Goal: Task Accomplishment & Management: Manage account settings

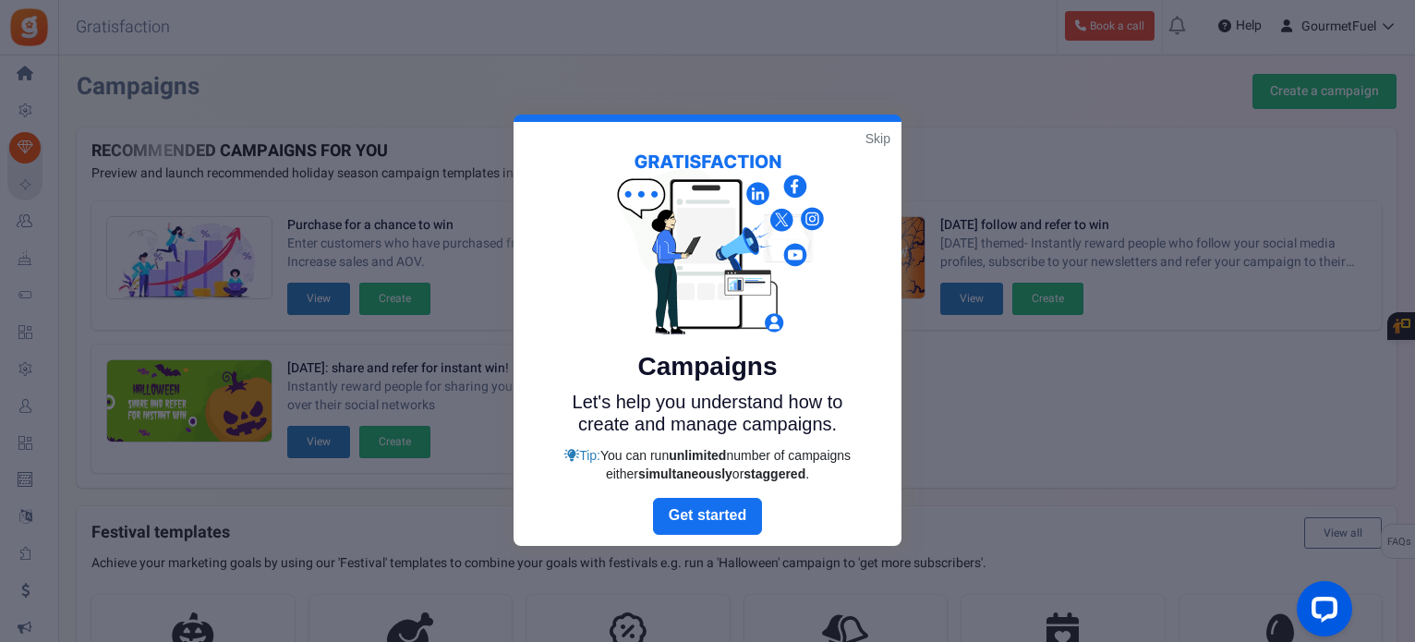
click at [872, 130] on link "Skip" at bounding box center [877, 138] width 25 height 18
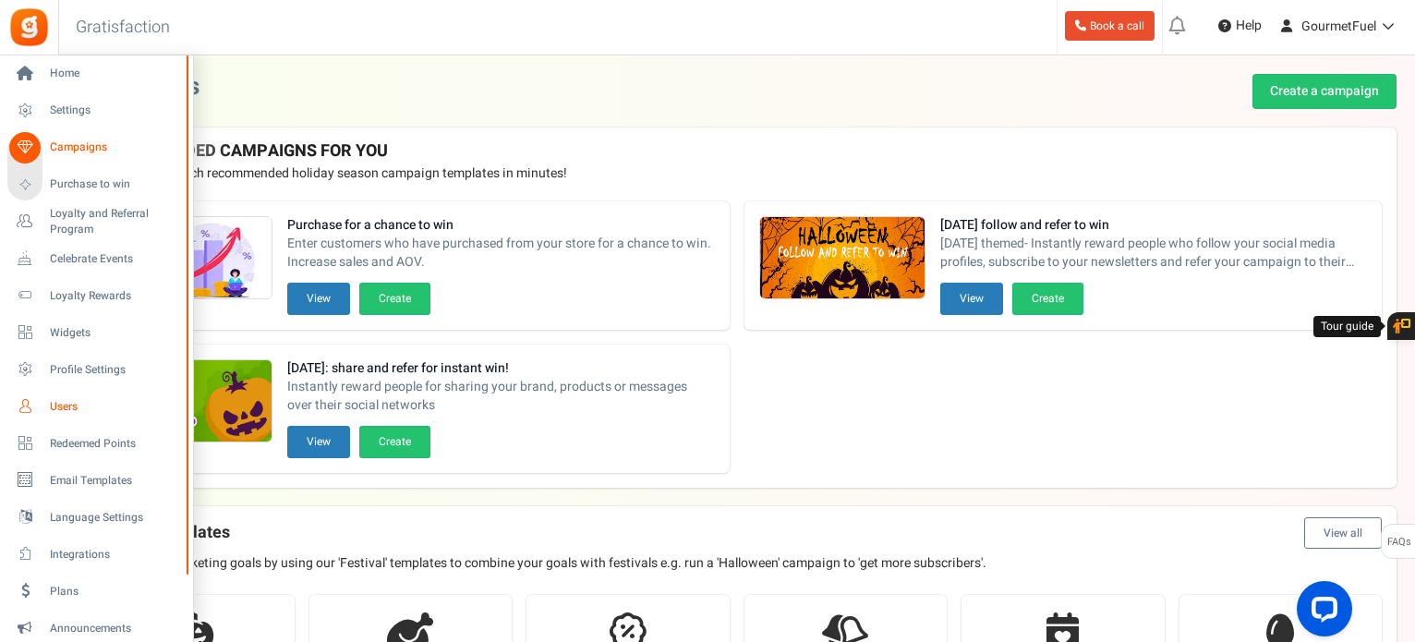
click at [30, 410] on icon at bounding box center [24, 406] width 31 height 31
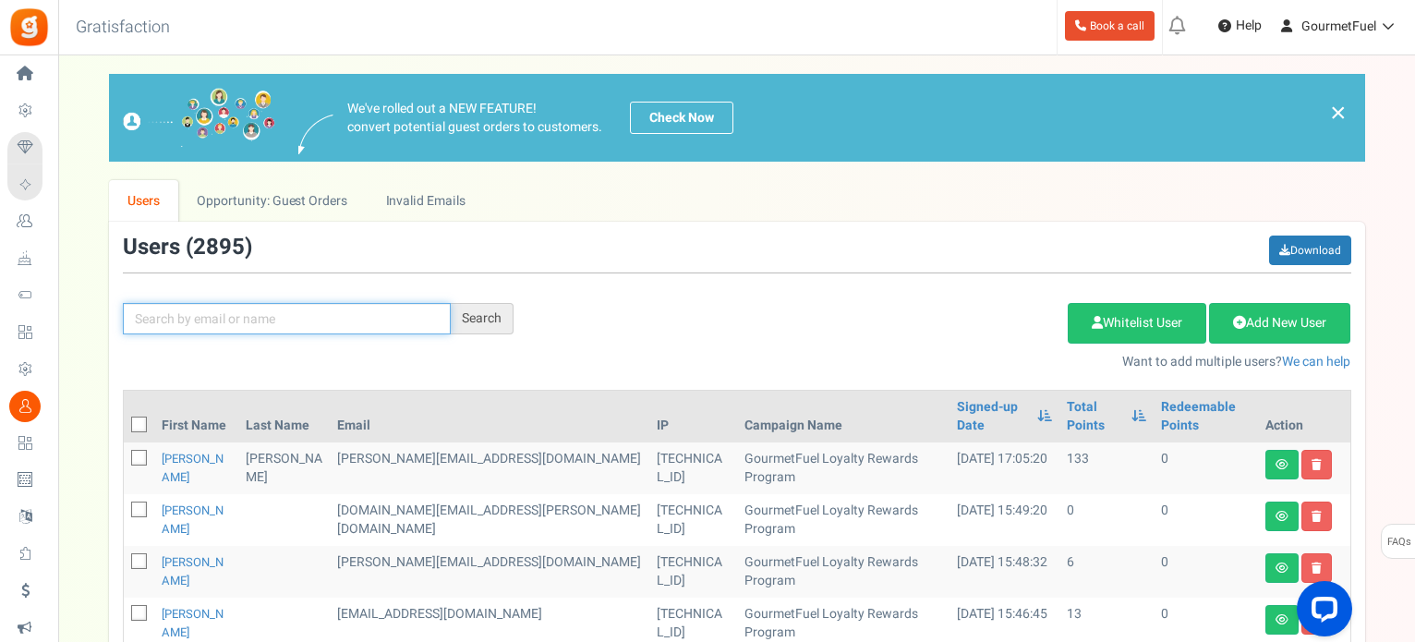
drag, startPoint x: 314, startPoint y: 319, endPoint x: 336, endPoint y: 319, distance: 22.2
click at [315, 319] on input "text" at bounding box center [287, 318] width 328 height 31
paste input "[EMAIL_ADDRESS][DOMAIN_NAME]"
type input "[EMAIL_ADDRESS][DOMAIN_NAME]"
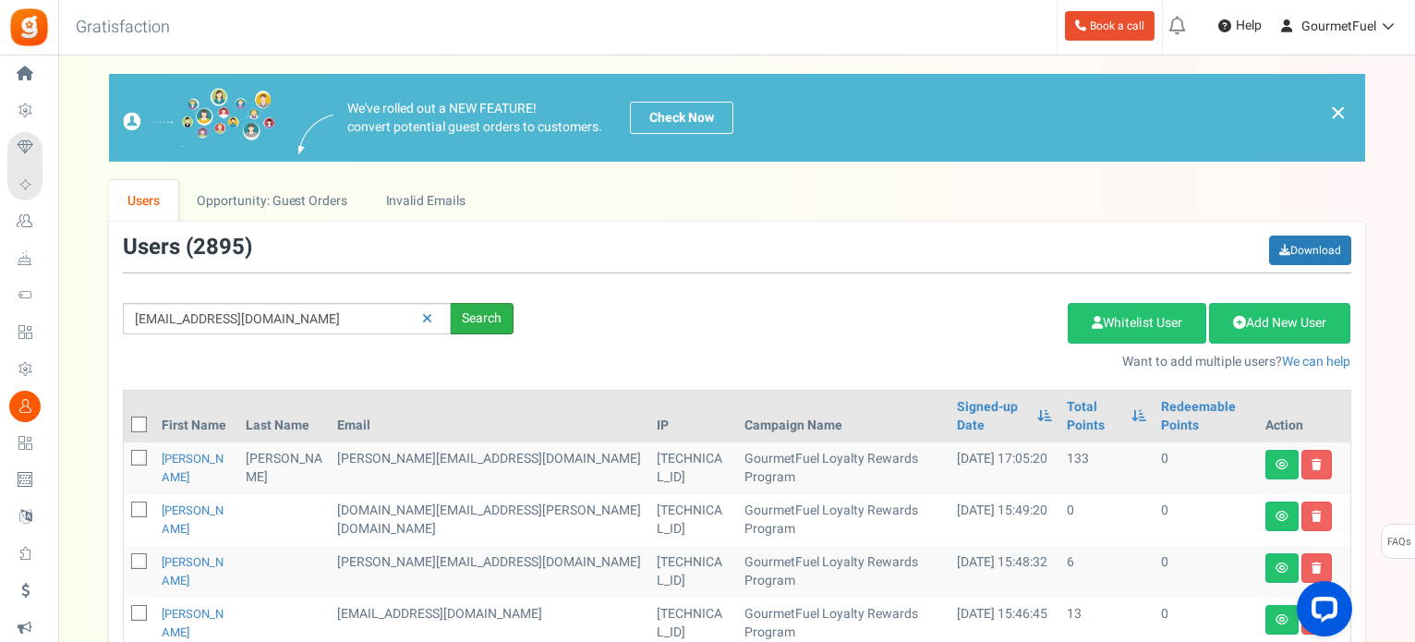
click at [466, 319] on div "Search" at bounding box center [482, 318] width 63 height 31
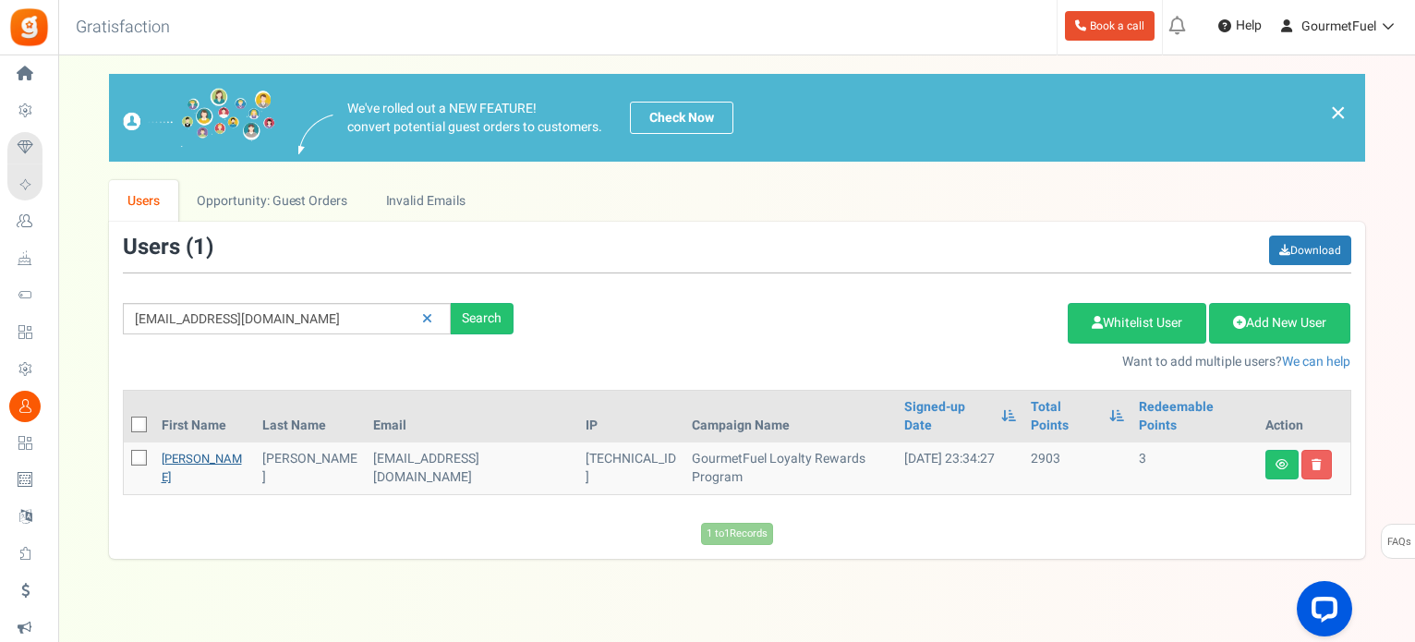
click at [185, 450] on link "[PERSON_NAME]" at bounding box center [202, 468] width 80 height 36
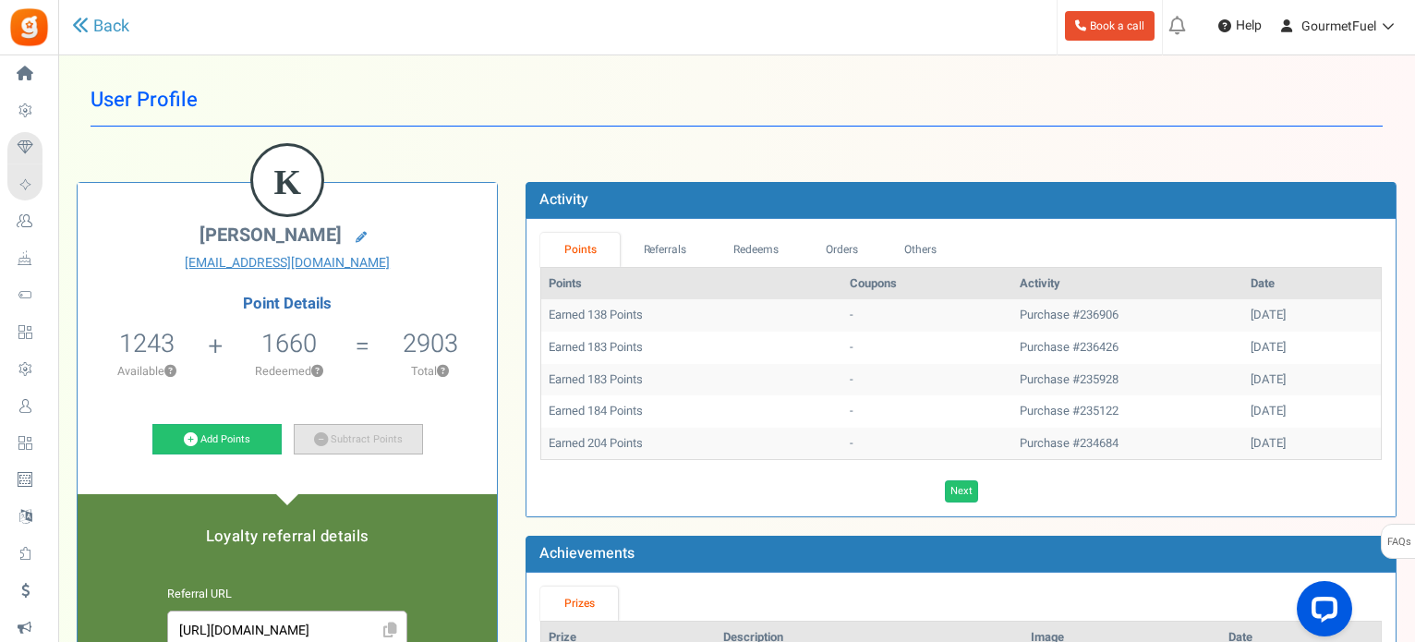
click at [374, 441] on link "Subtract Points" at bounding box center [358, 439] width 129 height 31
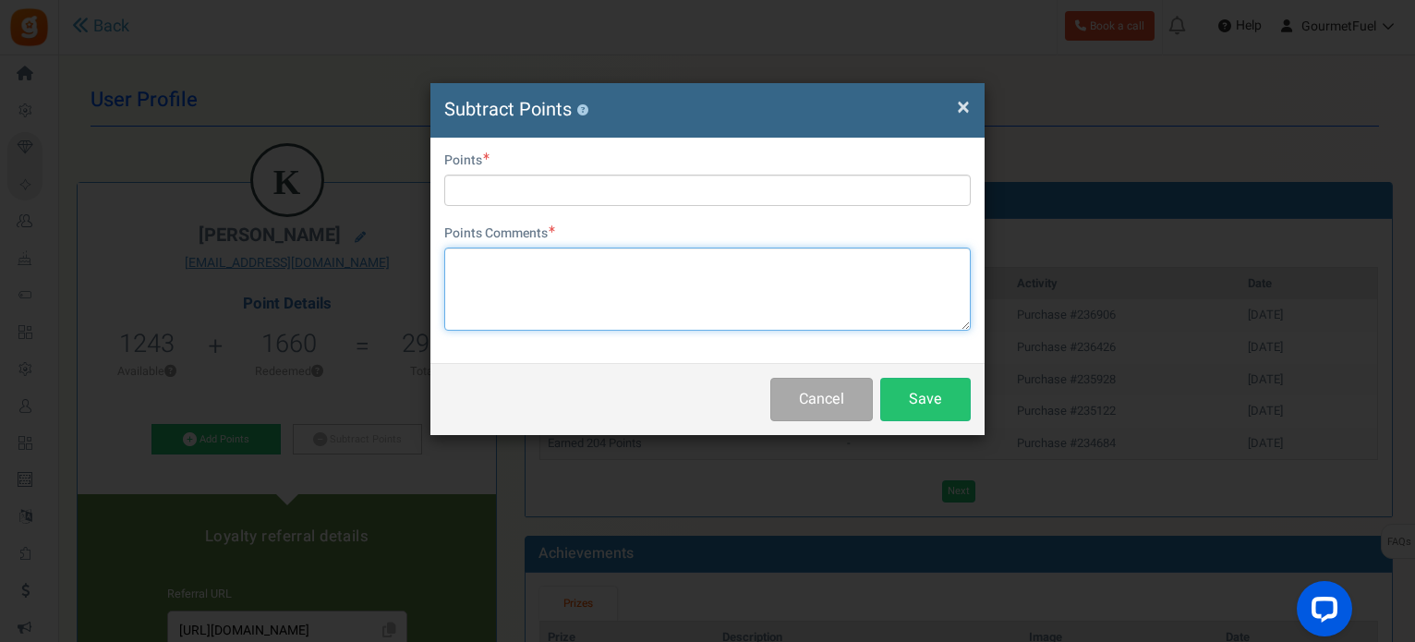
click at [524, 295] on textarea at bounding box center [707, 288] width 526 height 83
paste textarea "1240 points (€62.00) GRPAYV79MIzcv"
type textarea "1240 points (€62.00) GRPAYV79MIzcv"
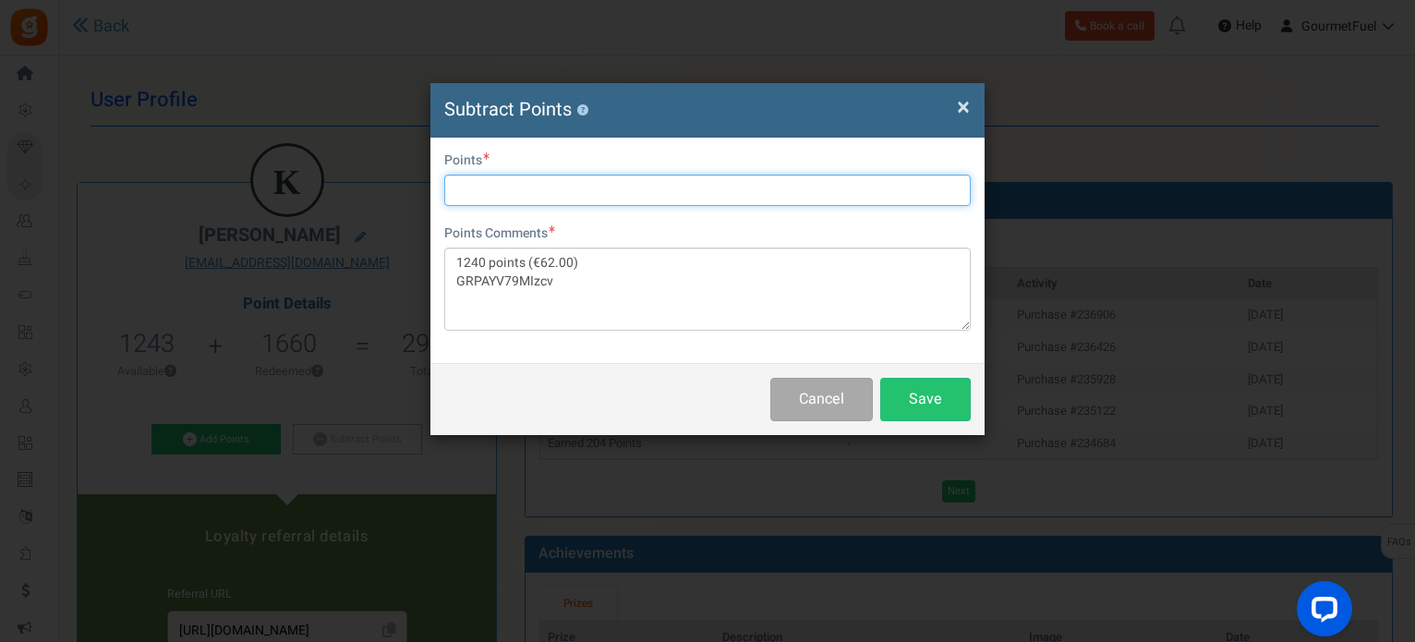
click at [534, 187] on input "text" at bounding box center [707, 190] width 526 height 31
type input "1240"
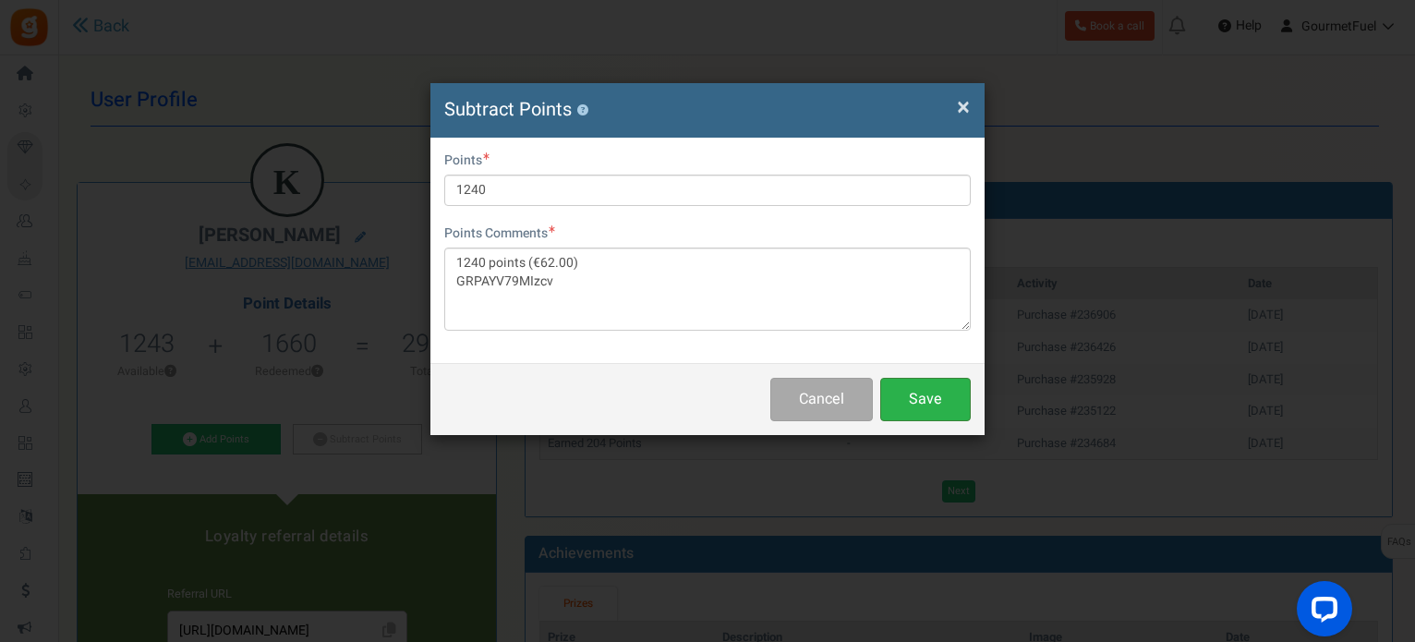
click at [917, 398] on button "Save" at bounding box center [925, 399] width 90 height 43
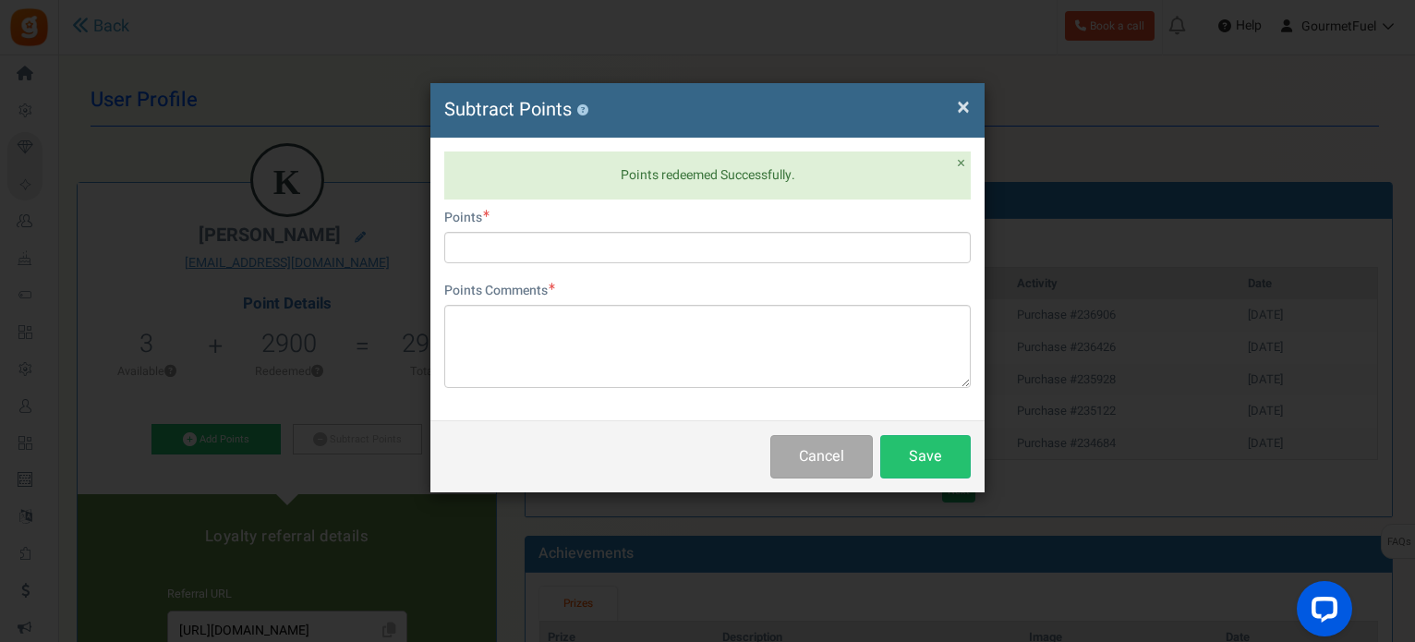
click at [962, 110] on span "×" at bounding box center [963, 107] width 13 height 35
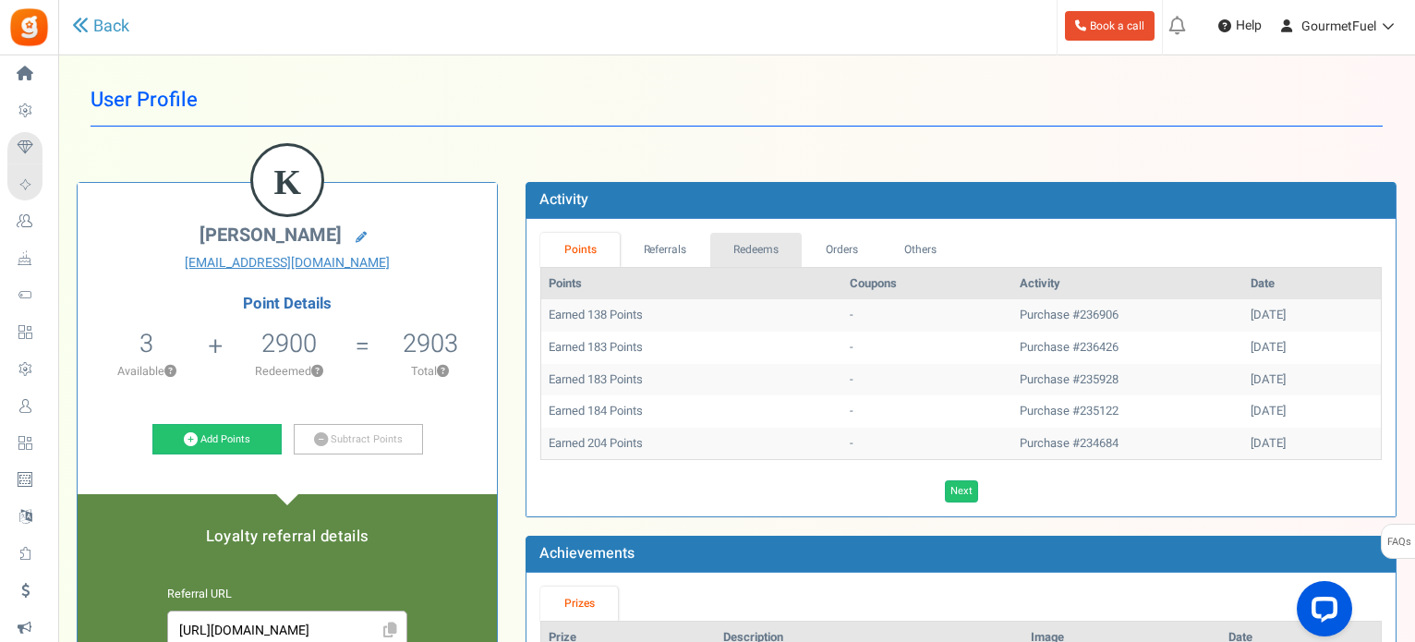
click at [772, 248] on link "Redeems" at bounding box center [756, 250] width 92 height 34
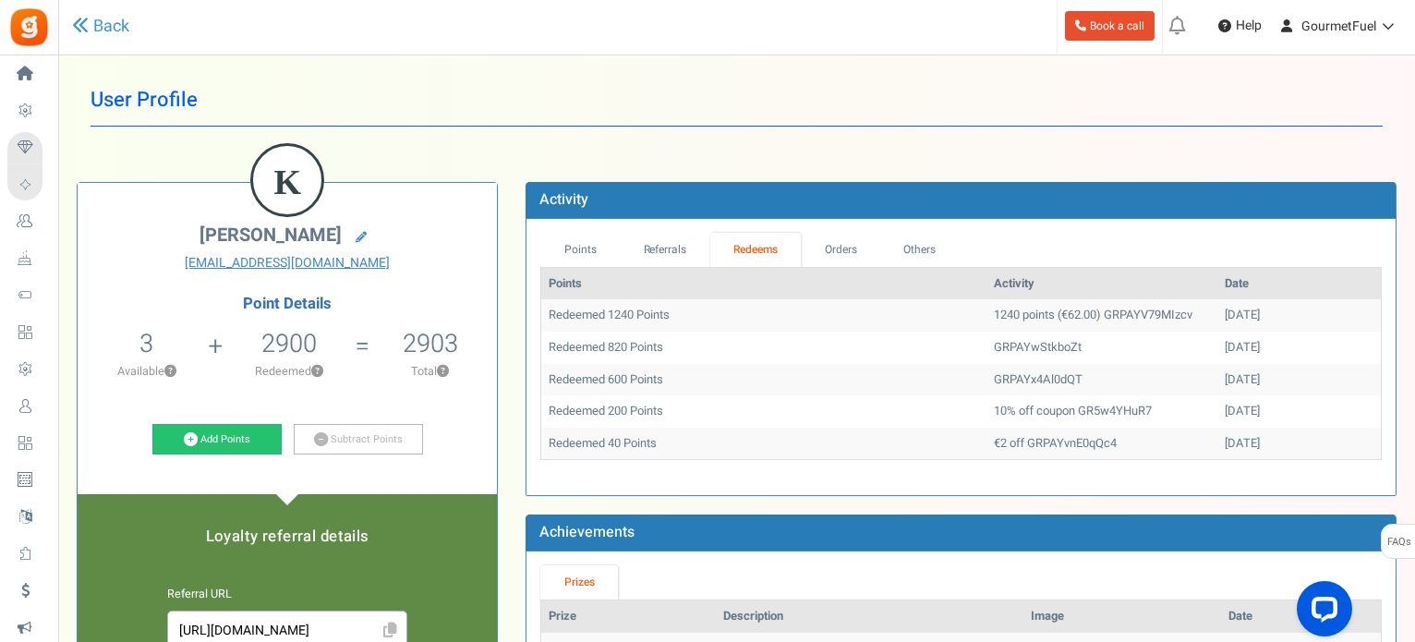
click at [1018, 312] on td "1240 points (€62.00) GRPAYV79MIzcv" at bounding box center [1101, 315] width 231 height 32
copy td "62.00"
